Goal: Find specific page/section: Find specific page/section

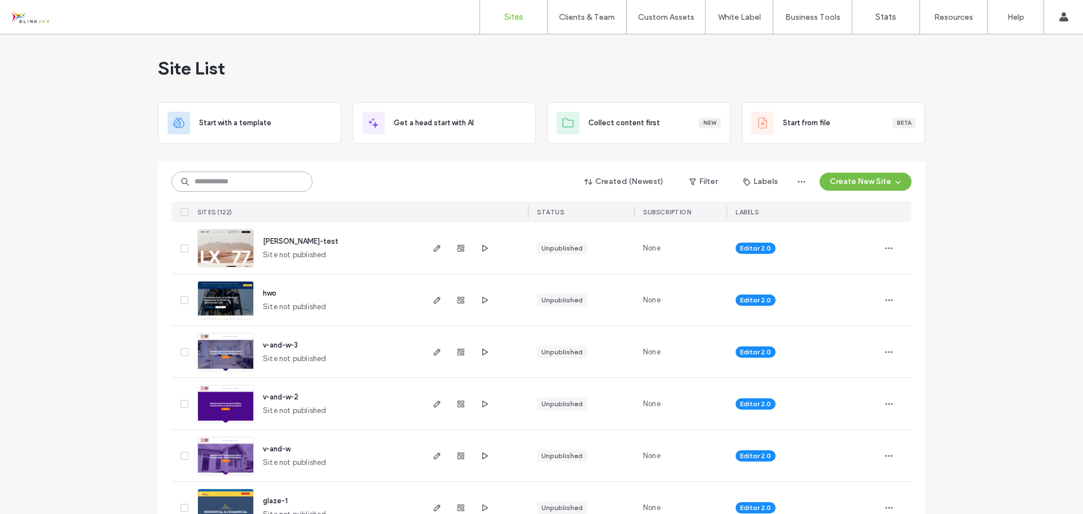
click at [266, 183] on input at bounding box center [241, 181] width 141 height 20
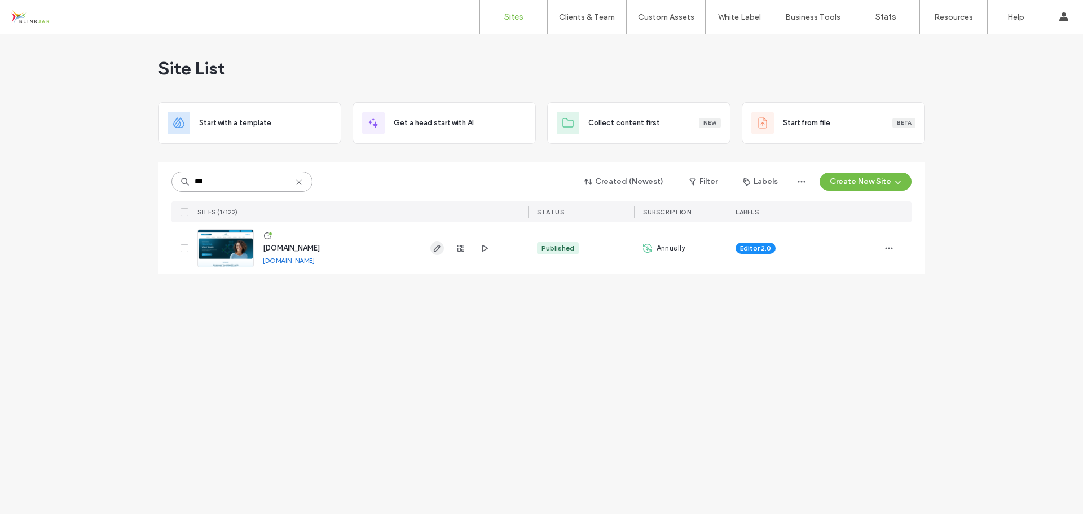
type input "***"
click at [439, 249] on icon "button" at bounding box center [437, 248] width 9 height 9
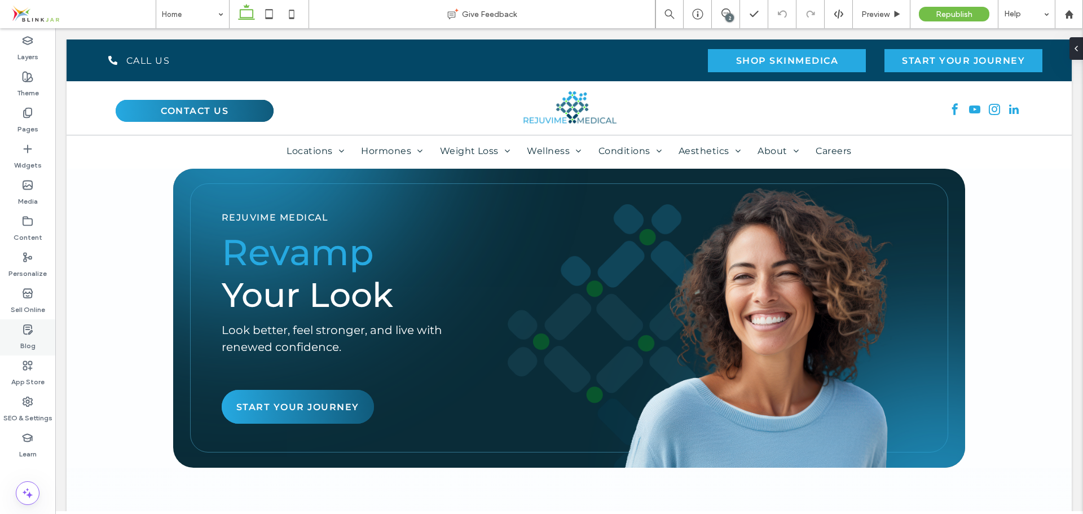
click at [24, 342] on label "Blog" at bounding box center [27, 343] width 15 height 16
